Goal: Task Accomplishment & Management: Manage account settings

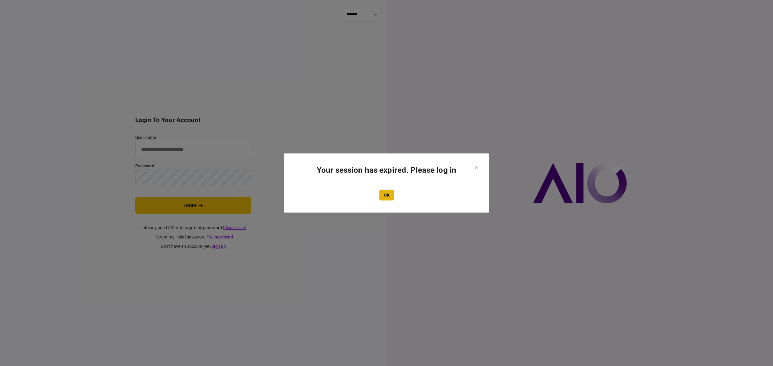
type input "*******"
drag, startPoint x: 389, startPoint y: 193, endPoint x: 368, endPoint y: 198, distance: 21.2
click at [390, 193] on button "OK" at bounding box center [386, 195] width 15 height 11
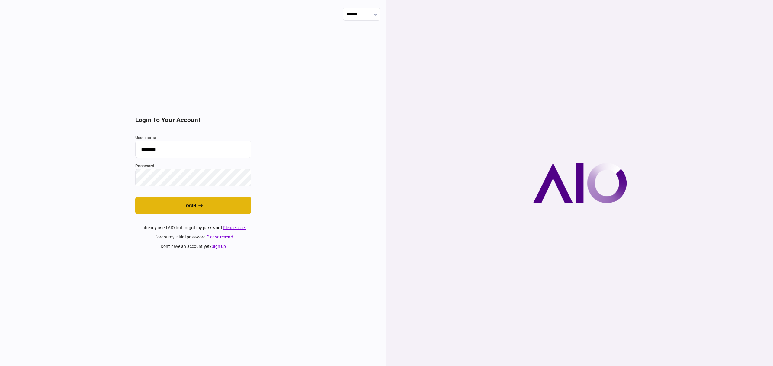
click at [193, 202] on button "login" at bounding box center [193, 205] width 116 height 17
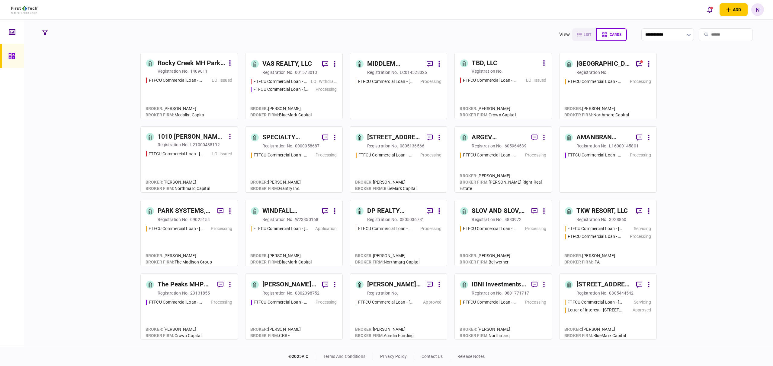
click at [599, 215] on div "TKW RESORT, LLC" at bounding box center [601, 211] width 51 height 10
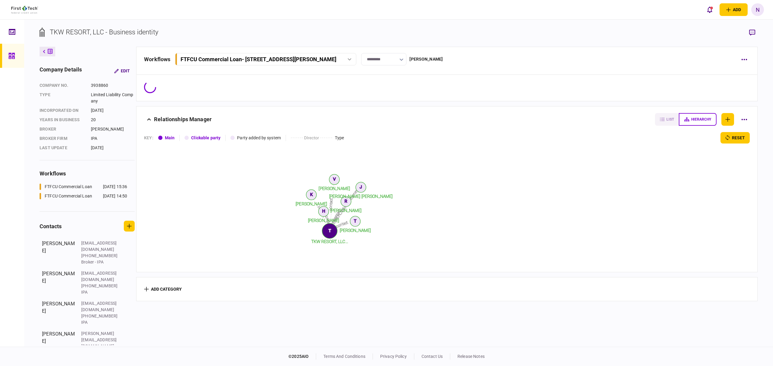
scroll to position [37, 0]
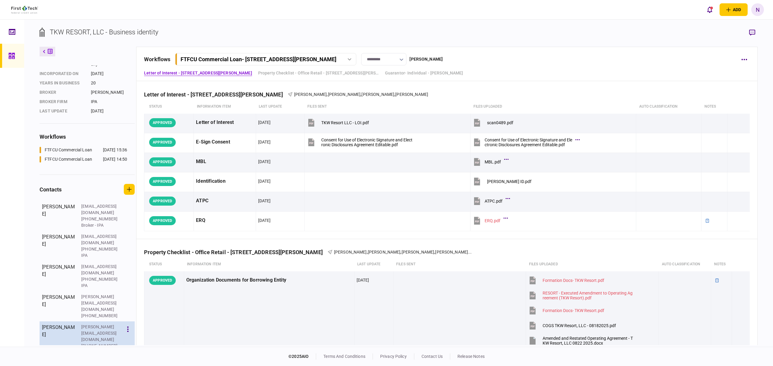
click at [101, 349] on div "Borrower Assistant" at bounding box center [100, 352] width 39 height 6
click at [80, 322] on section "[PERSON_NAME] [PERSON_NAME][EMAIL_ADDRESS][DOMAIN_NAME] [PHONE_NUMBER] Borrower…" at bounding box center [87, 340] width 95 height 37
click at [132, 324] on button "button" at bounding box center [128, 329] width 10 height 11
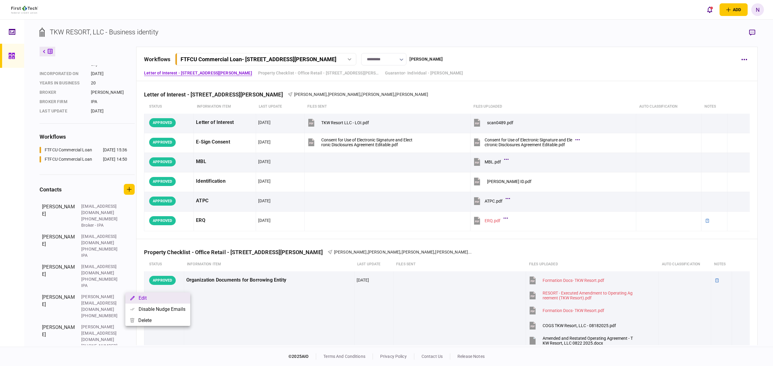
click at [149, 300] on button "Edit" at bounding box center [157, 298] width 65 height 11
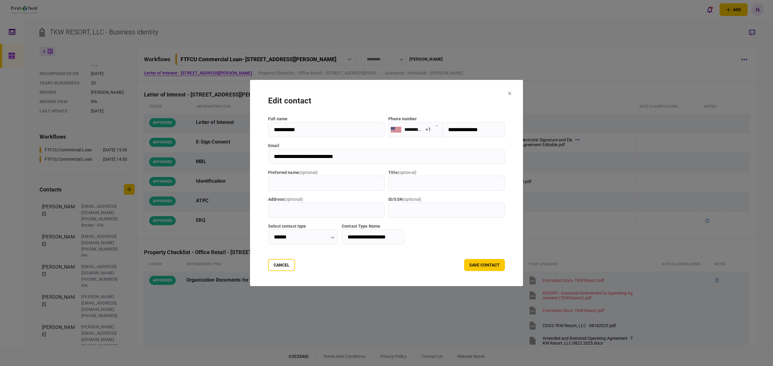
drag, startPoint x: 359, startPoint y: 154, endPoint x: 256, endPoint y: 160, distance: 102.5
click at [268, 160] on input "**********" at bounding box center [386, 156] width 237 height 15
drag, startPoint x: 524, startPoint y: 94, endPoint x: 480, endPoint y: 277, distance: 188.3
click at [511, 92] on icon at bounding box center [510, 94] width 4 height 4
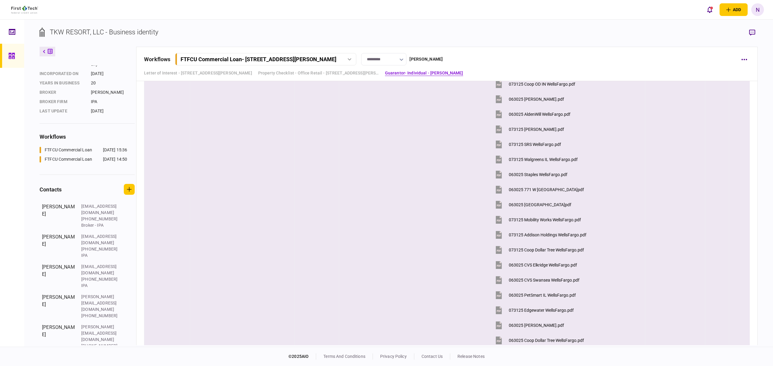
scroll to position [2061, 0]
